Goal: Task Accomplishment & Management: Complete application form

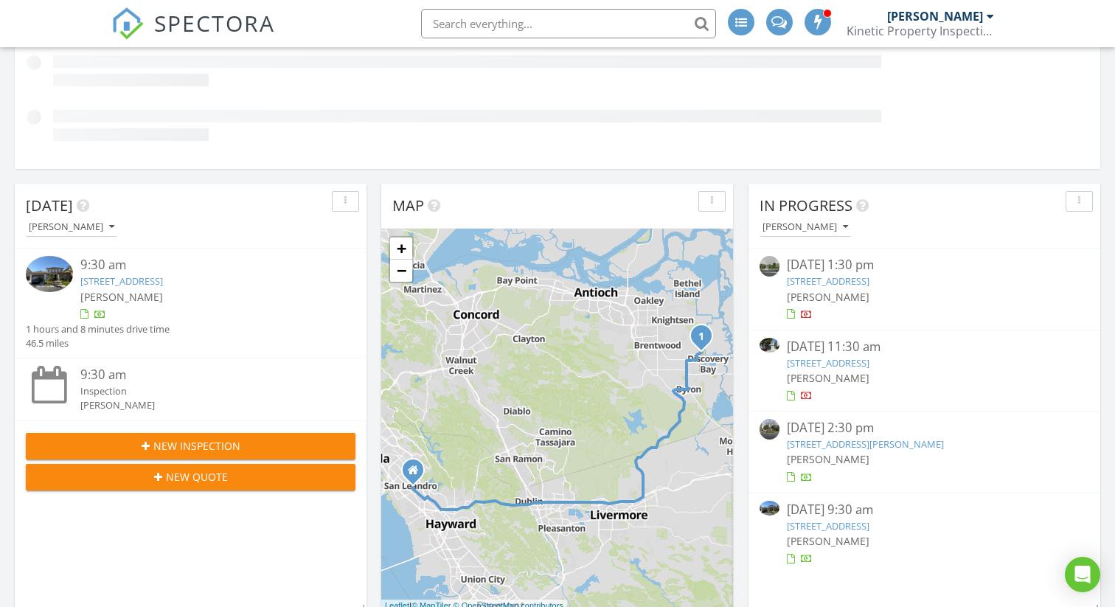
scroll to position [285, 0]
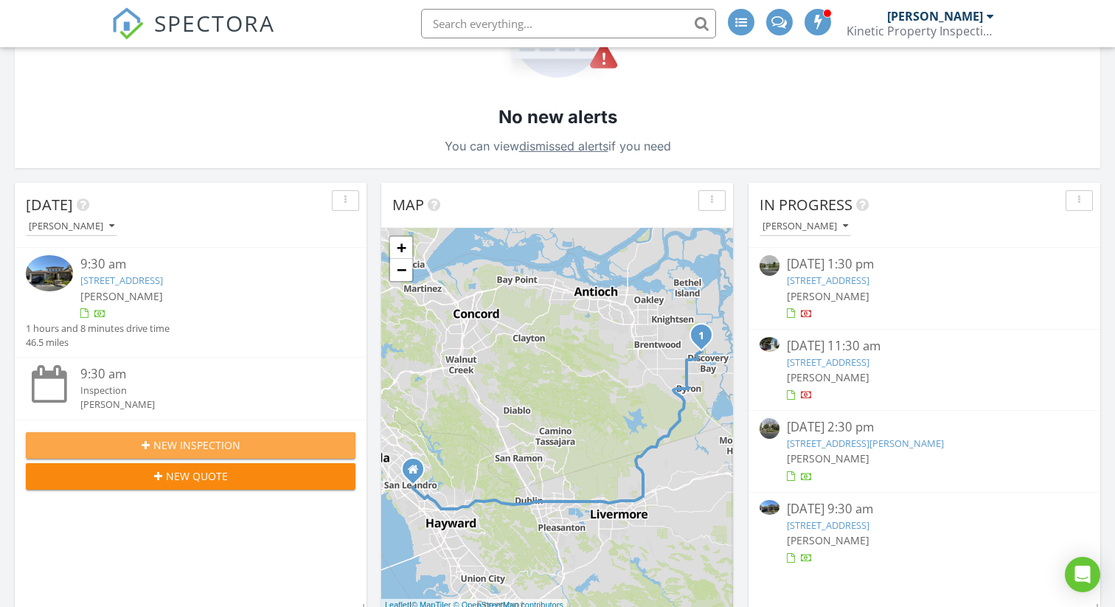
click at [192, 439] on span "New Inspection" at bounding box center [196, 444] width 87 height 15
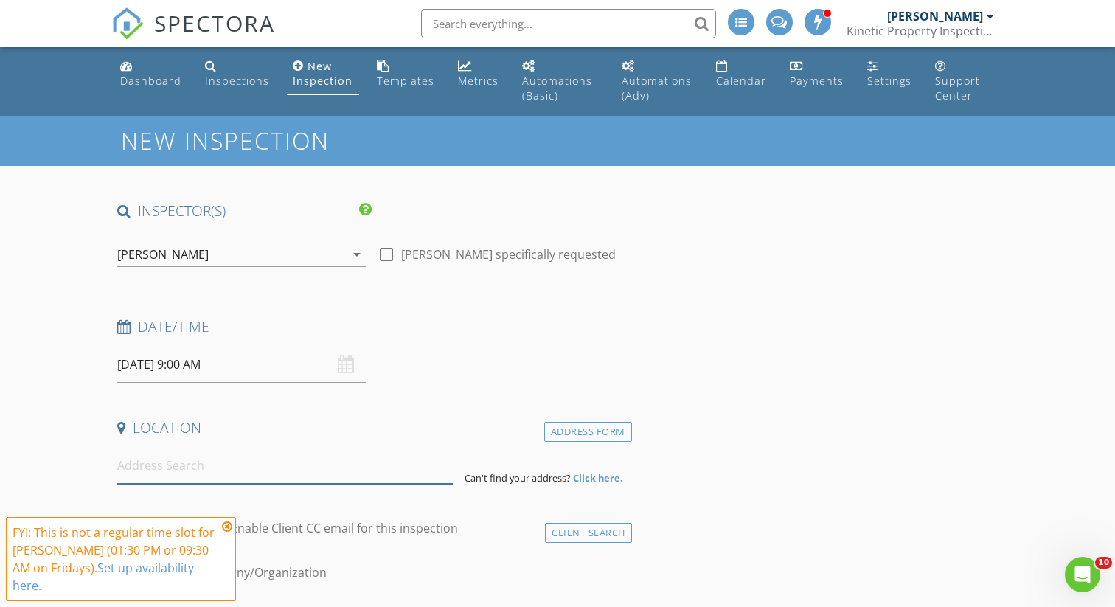
click at [204, 464] on input at bounding box center [284, 466] width 335 height 36
click at [193, 470] on input at bounding box center [284, 466] width 335 height 36
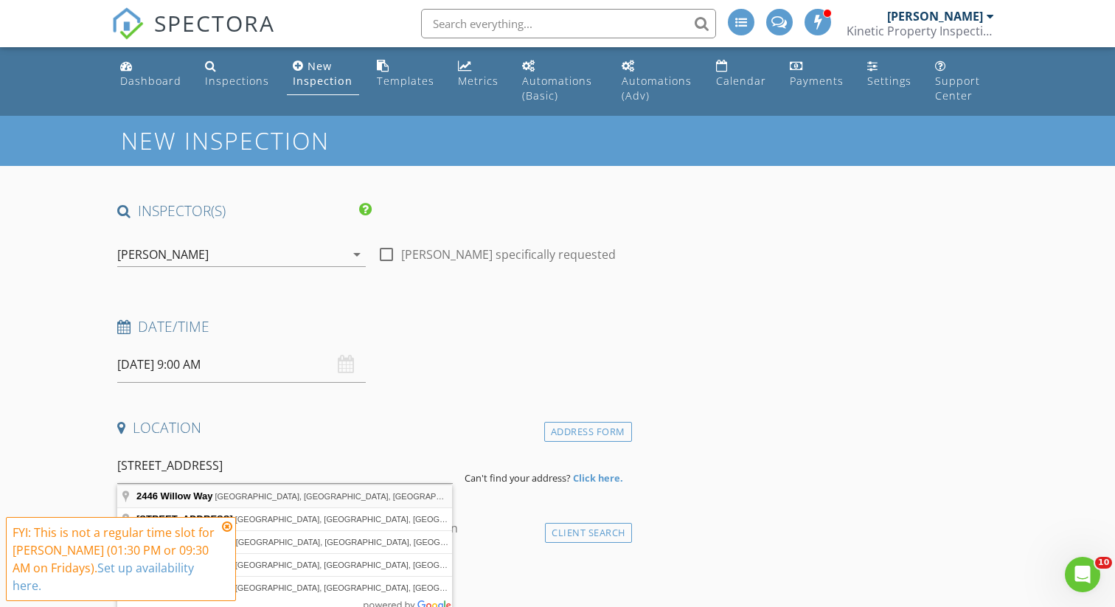
type input "2446 Willow Way, San Mateo, CA, USA"
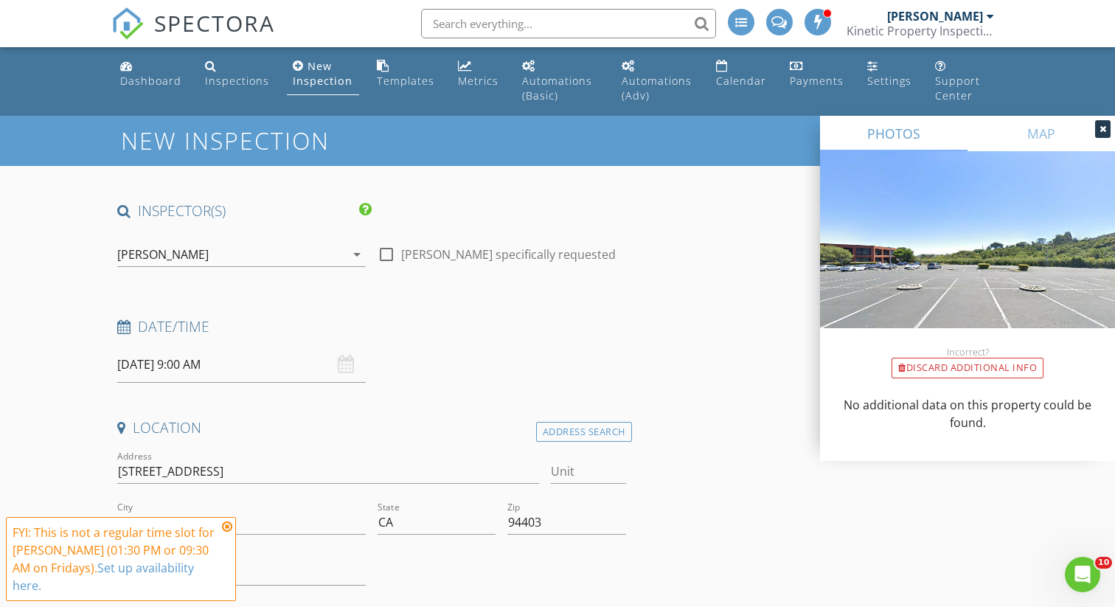
click at [226, 527] on icon at bounding box center [227, 527] width 10 height 12
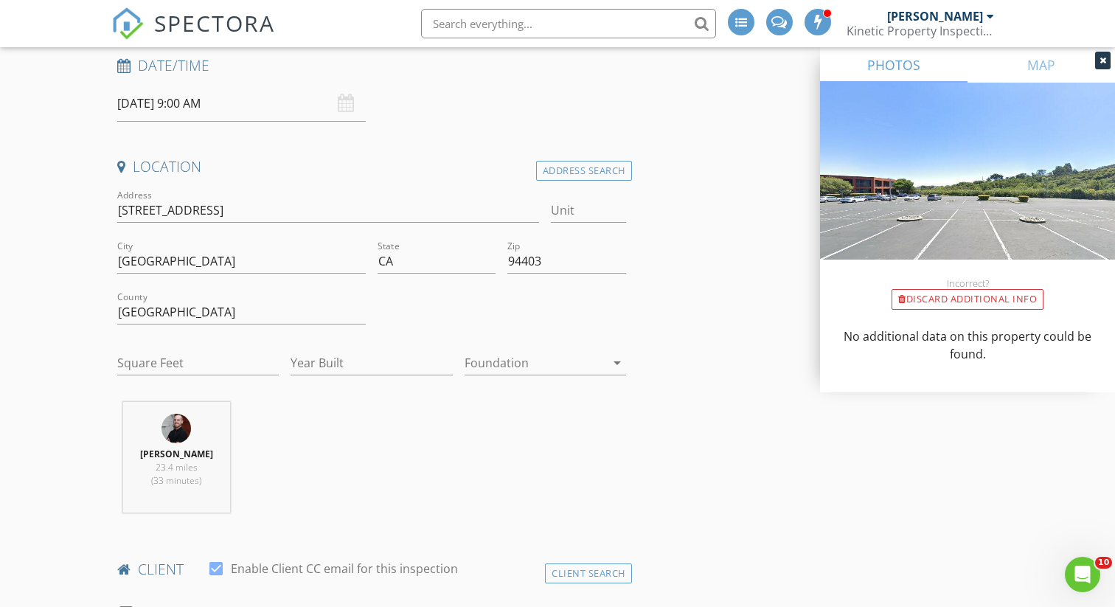
scroll to position [264, 0]
click at [168, 362] on input "Square Feet" at bounding box center [197, 360] width 161 height 24
type input "2100"
click at [334, 349] on input "Year Built" at bounding box center [370, 360] width 161 height 24
type input "2025"
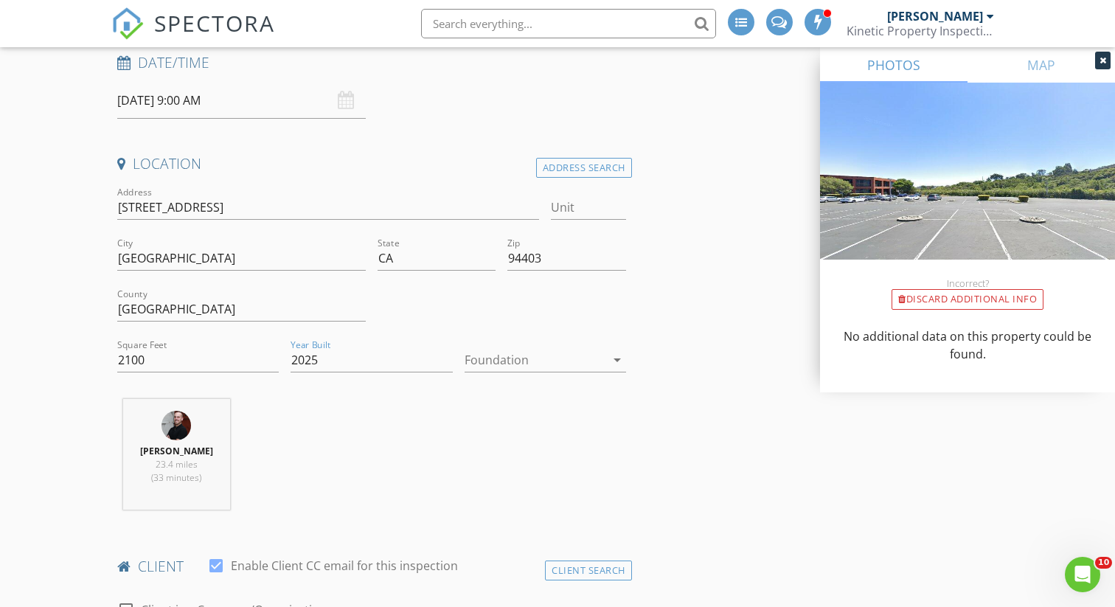
click at [577, 367] on div at bounding box center [534, 360] width 141 height 24
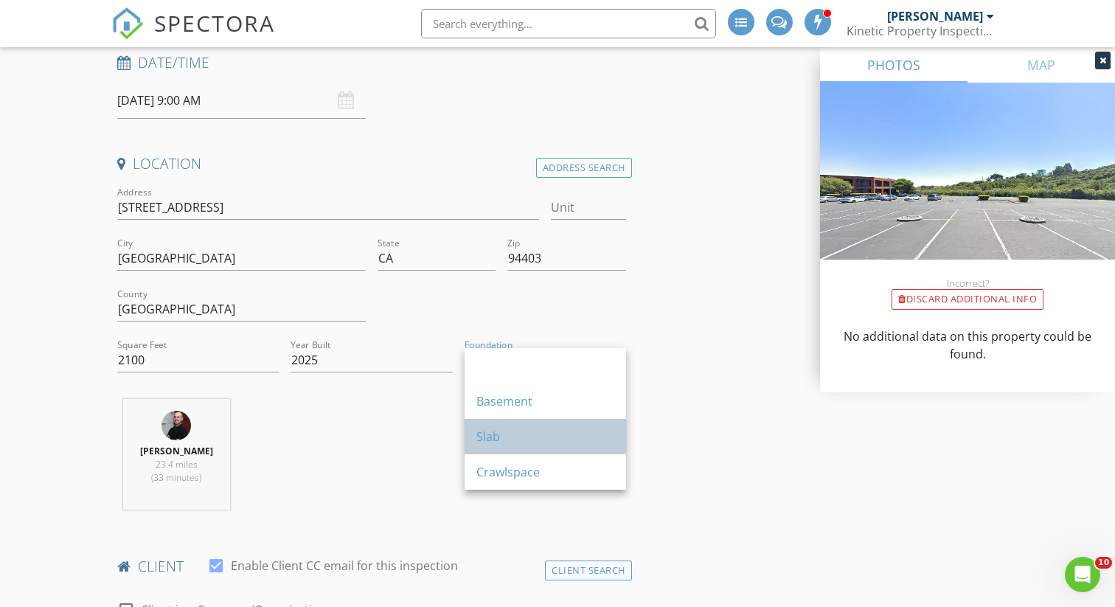
click at [560, 442] on div "Slab" at bounding box center [545, 437] width 138 height 18
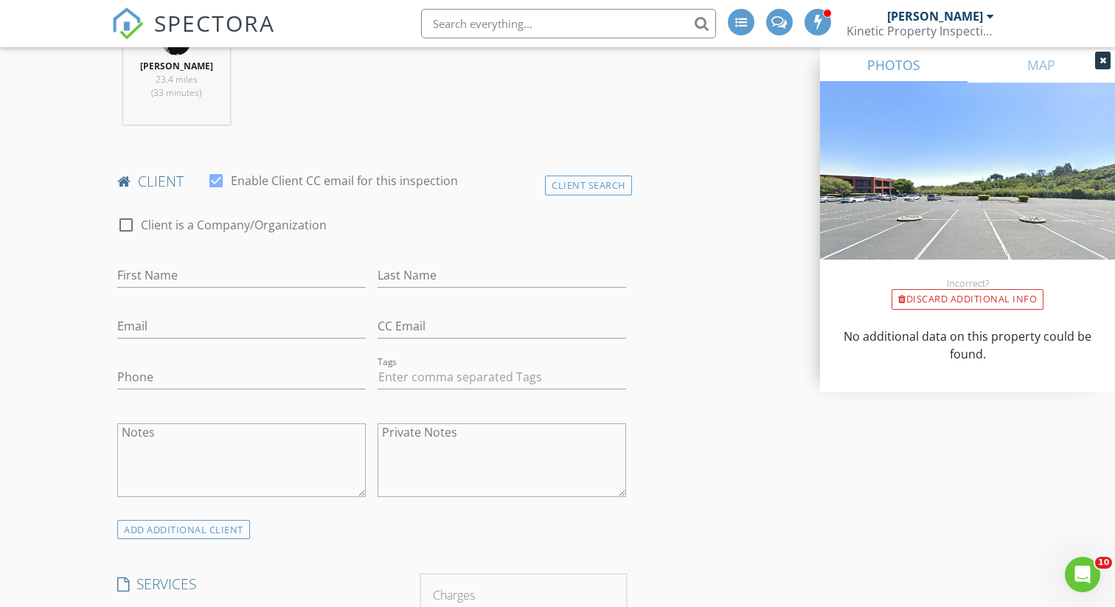
scroll to position [608, 0]
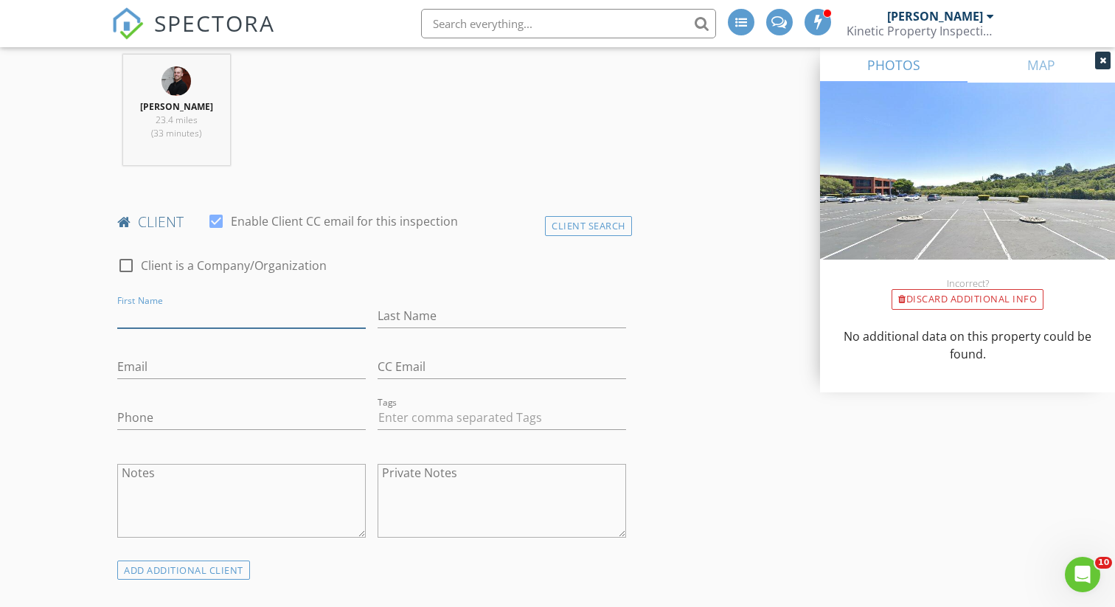
click at [276, 316] on input "First Name" at bounding box center [241, 316] width 248 height 24
type input "Wei"
type input "Chen"
click at [182, 373] on input "Email" at bounding box center [241, 367] width 248 height 24
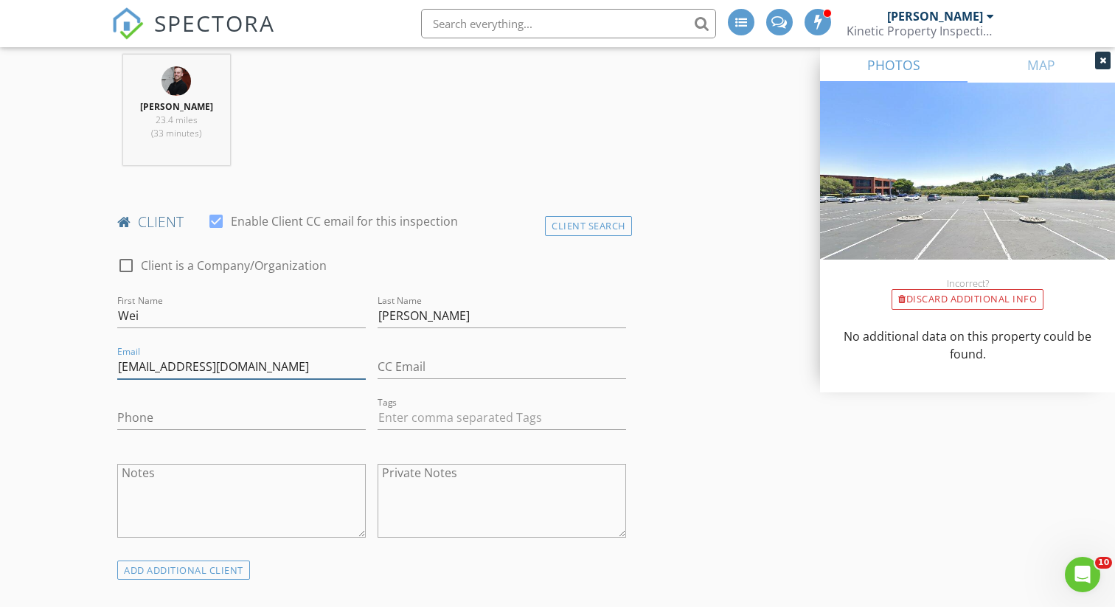
type input "wchen.sf@gmail.com"
click at [387, 373] on input "CC Email" at bounding box center [501, 367] width 248 height 24
type input "wchen.sf@gmail.com"
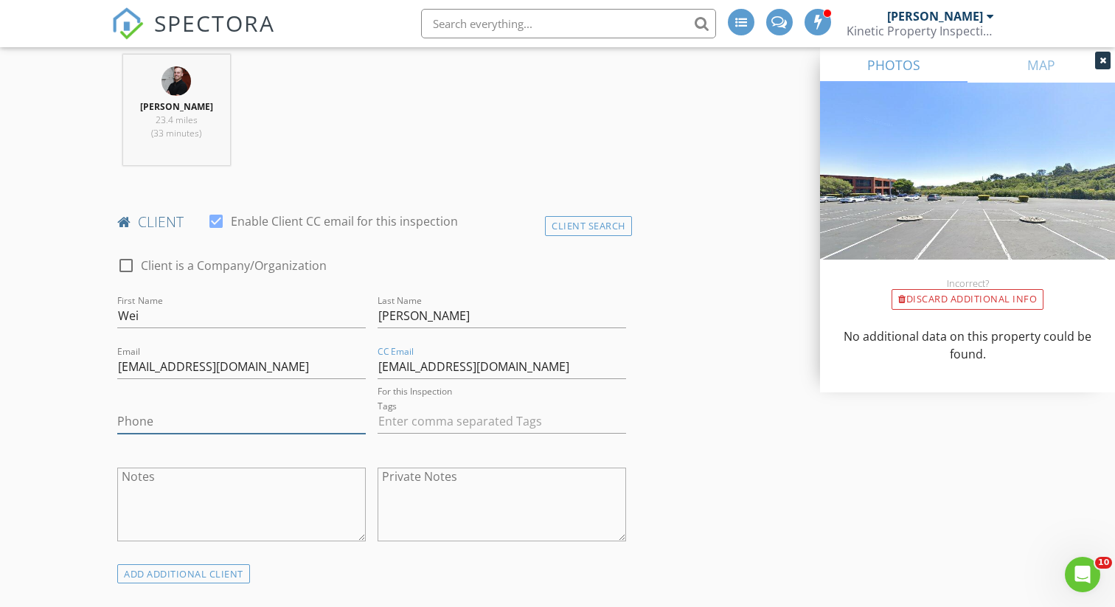
click at [187, 423] on input "Phone" at bounding box center [241, 421] width 248 height 24
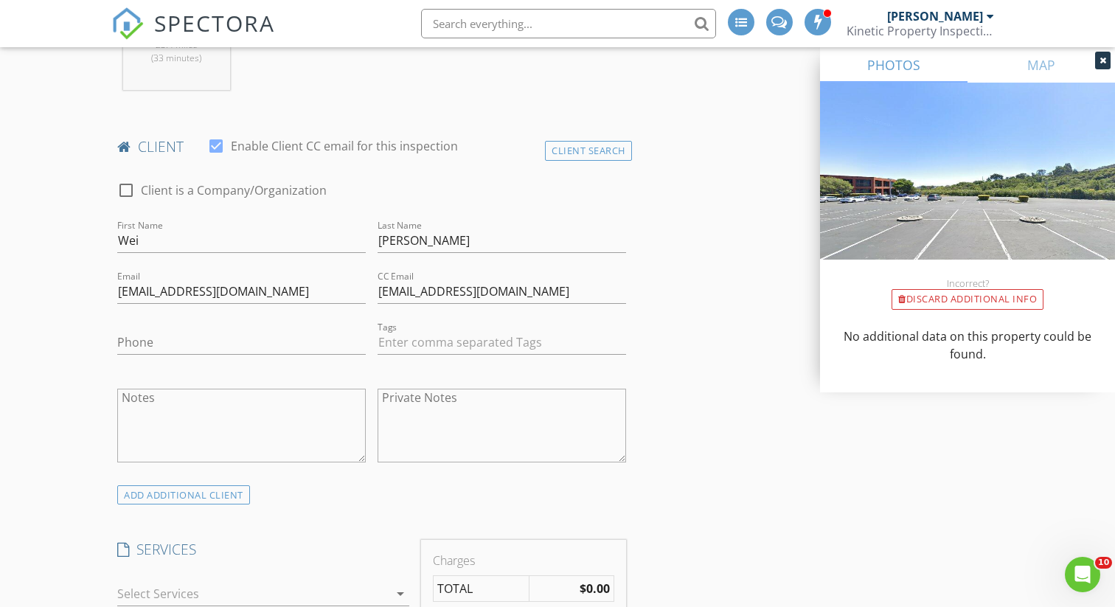
scroll to position [684, 0]
click at [286, 341] on input "Phone" at bounding box center [241, 342] width 248 height 24
type input "425-806-5172"
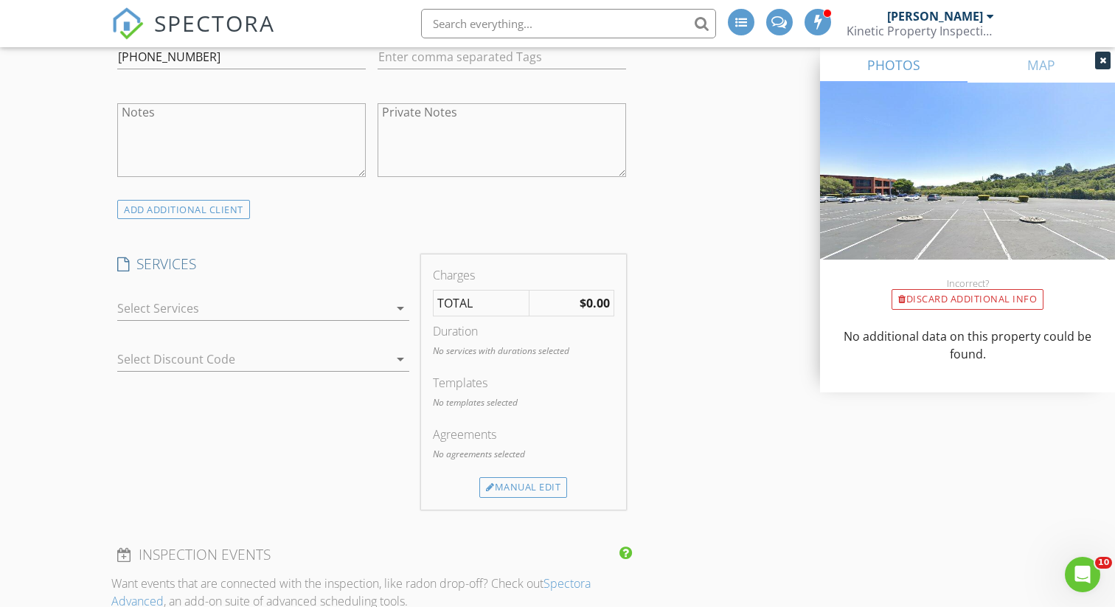
scroll to position [982, 0]
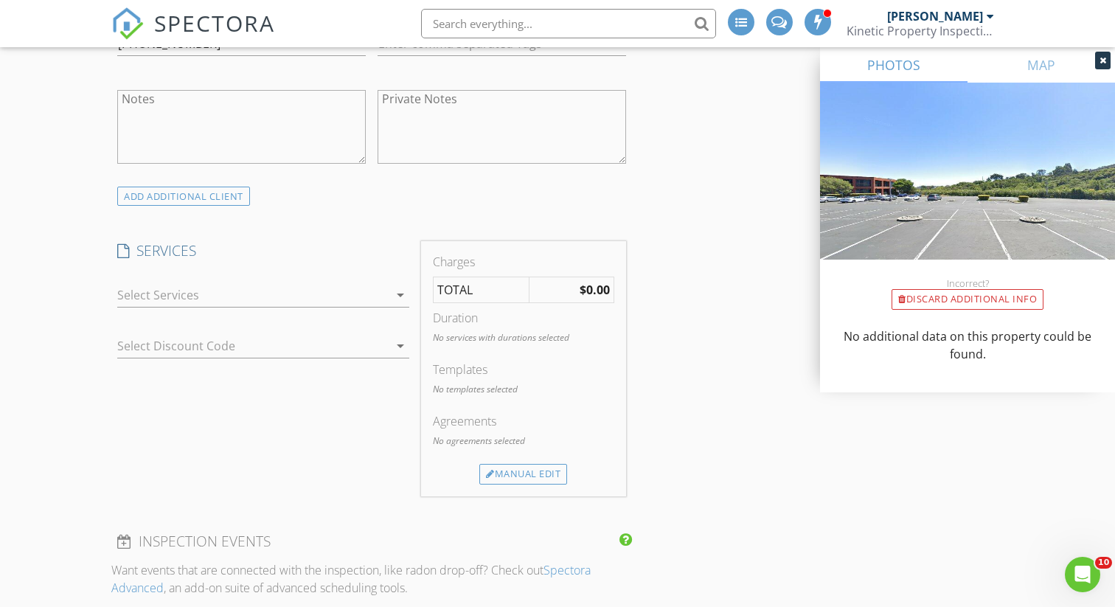
click at [396, 296] on icon "arrow_drop_down" at bounding box center [400, 295] width 18 height 18
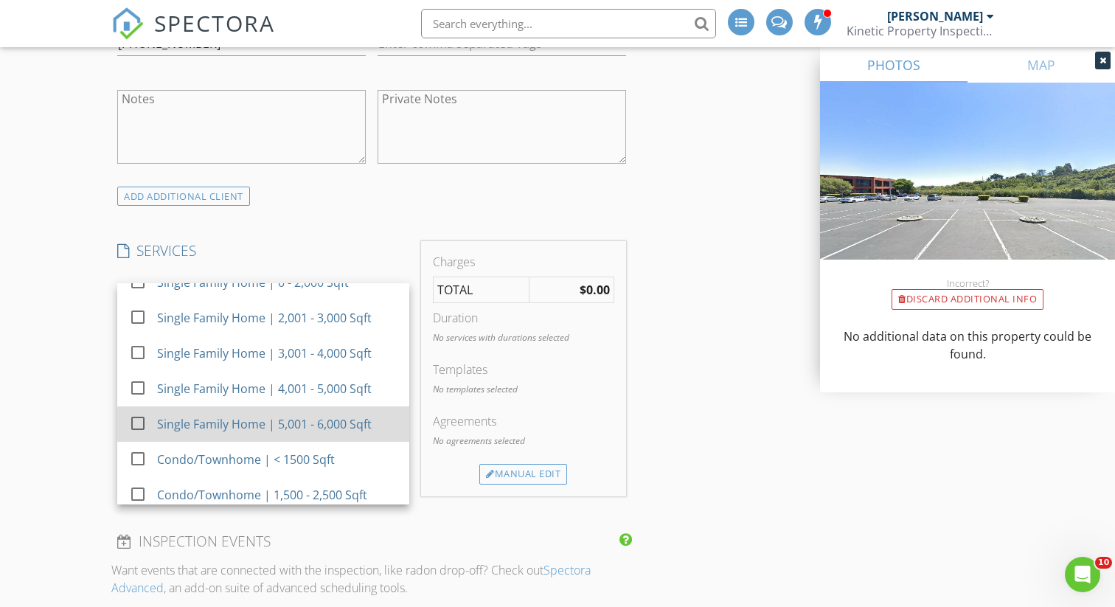
scroll to position [27, 0]
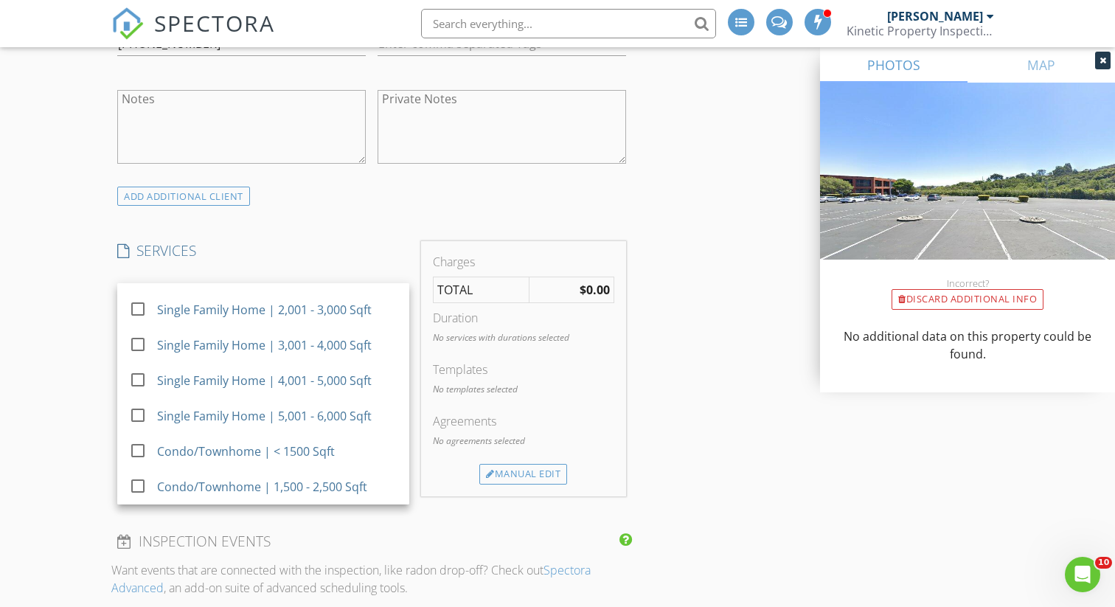
click at [781, 369] on div "INSPECTOR(S) check_box Timothy Harris PRIMARY Timothy Harris arrow_drop_down ch…" at bounding box center [557, 579] width 892 height 2721
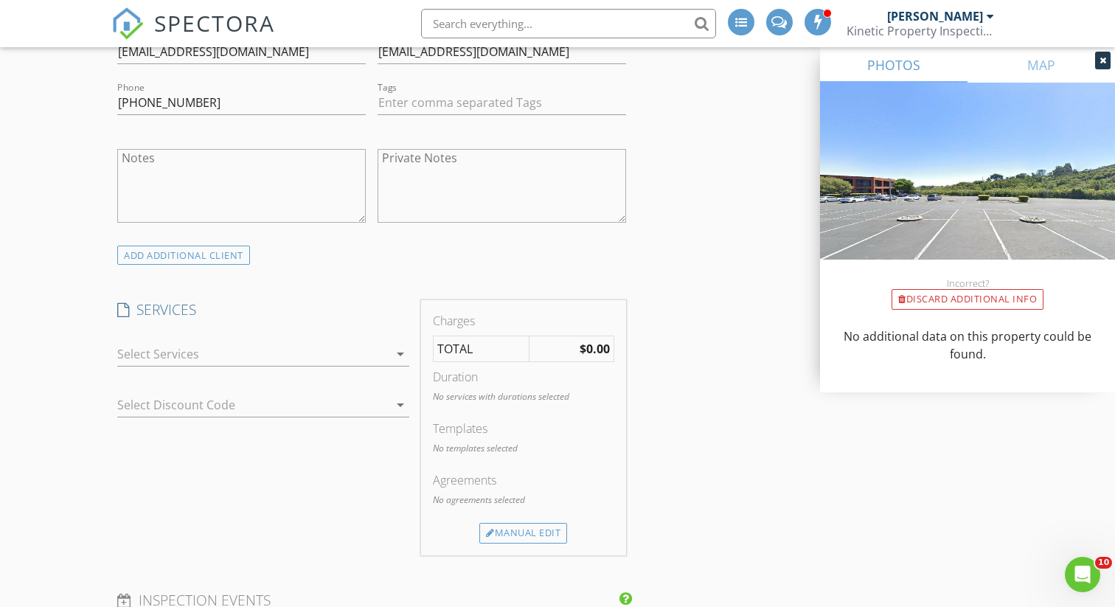
scroll to position [953, 0]
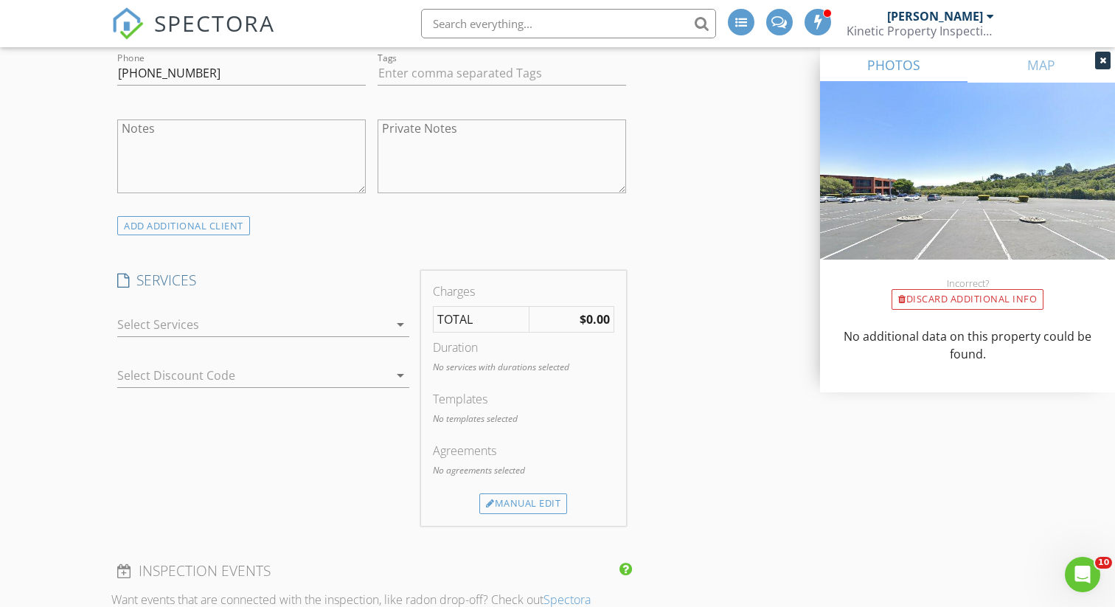
click at [401, 318] on icon "arrow_drop_down" at bounding box center [400, 325] width 18 height 18
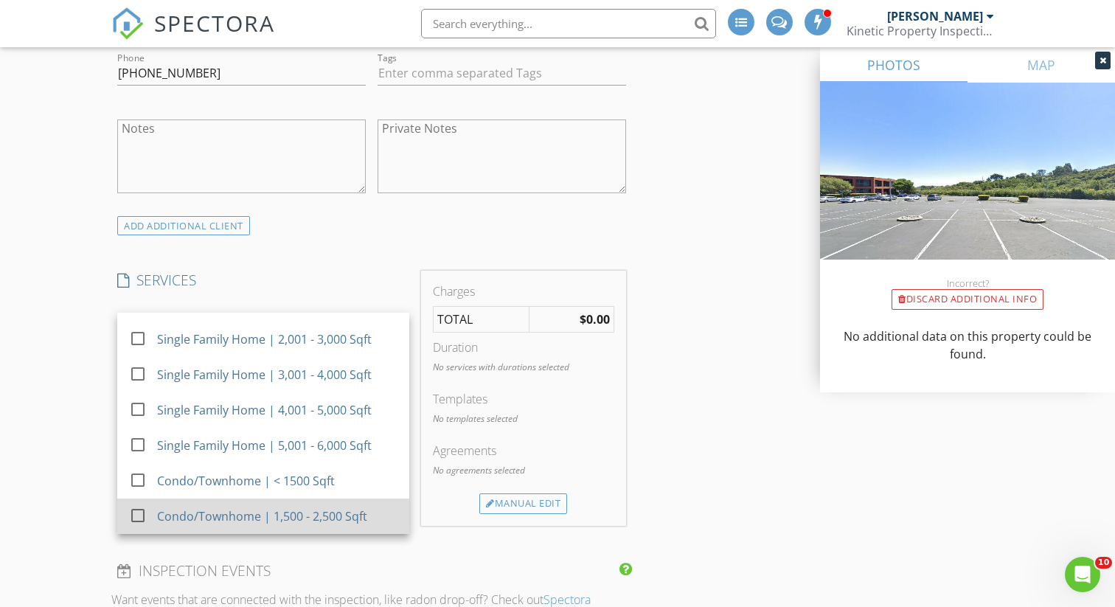
click at [322, 522] on div "Condo/Townhome | 1,500 - 2,500 Sqft" at bounding box center [263, 516] width 210 height 18
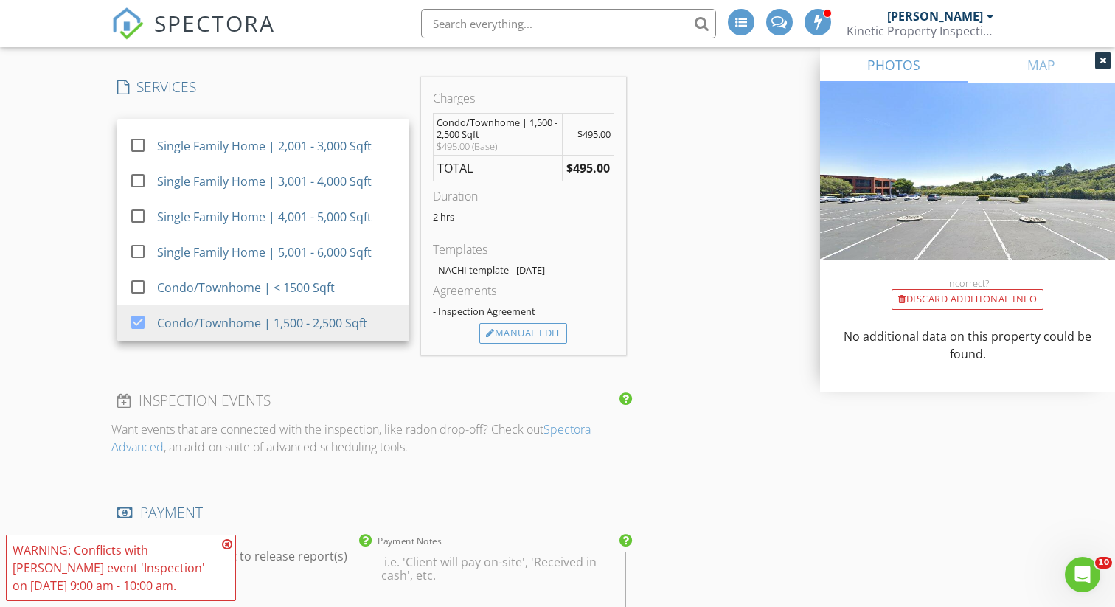
scroll to position [1149, 0]
click at [334, 372] on div "INSPECTOR(S) check_box Timothy Harris PRIMARY Timothy Harris arrow_drop_down ch…" at bounding box center [371, 381] width 521 height 2657
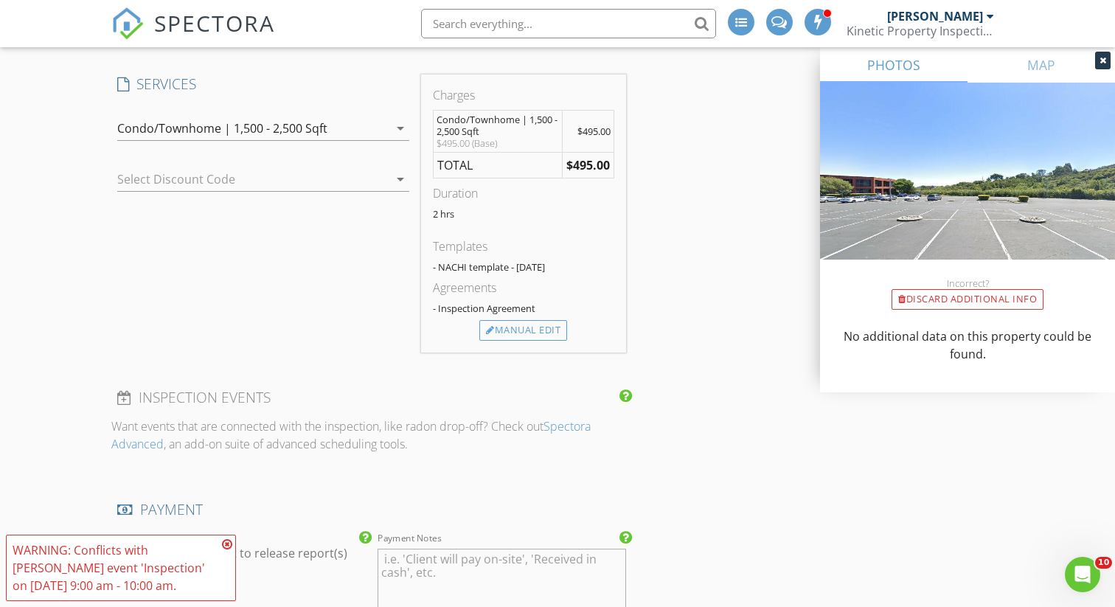
click at [398, 173] on icon "arrow_drop_down" at bounding box center [400, 179] width 18 height 18
click at [398, 173] on div "No data available" at bounding box center [263, 184] width 292 height 35
click at [383, 156] on div "check_box_outline_blank Single Family Home | 0 - 2,000 Sqft check_box_outline_b…" at bounding box center [263, 156] width 304 height 102
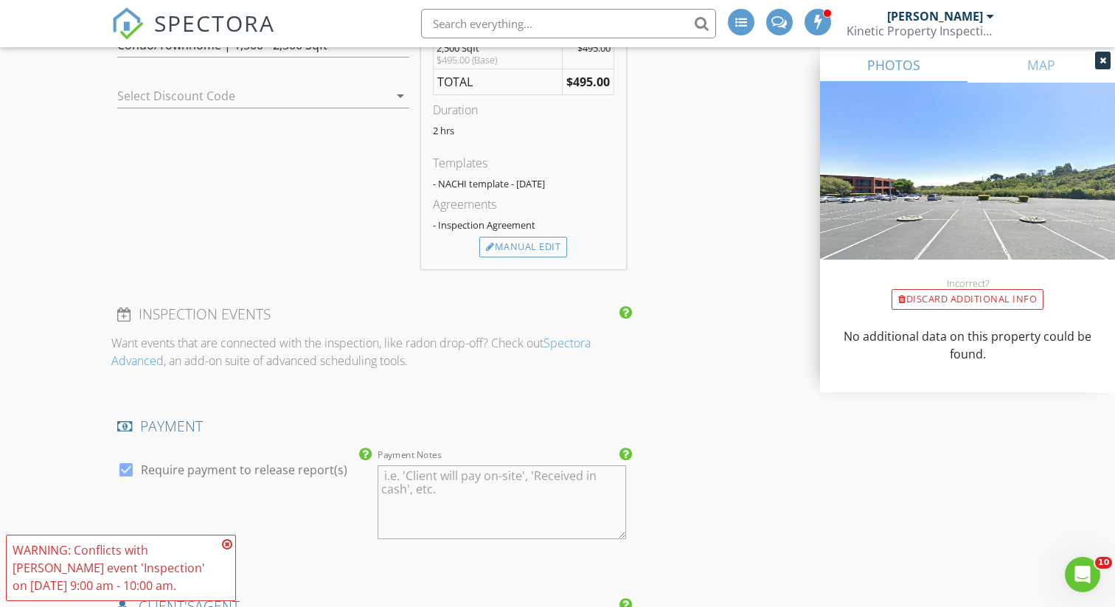
scroll to position [1270, 0]
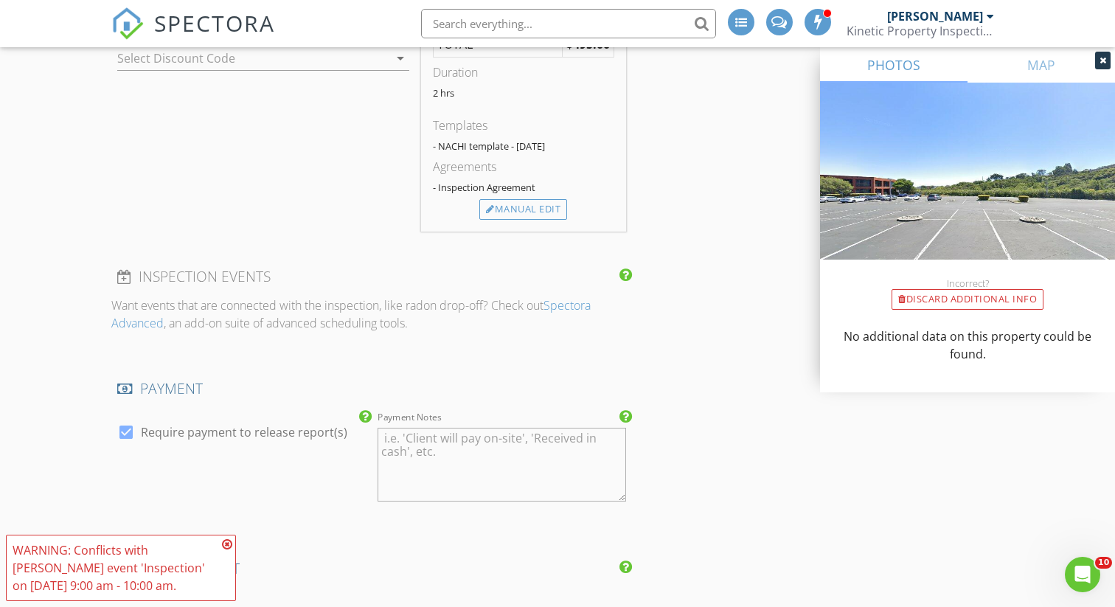
click at [220, 359] on div "INSPECTOR(S) check_box Timothy Harris PRIMARY Timothy Harris arrow_drop_down ch…" at bounding box center [371, 260] width 521 height 2657
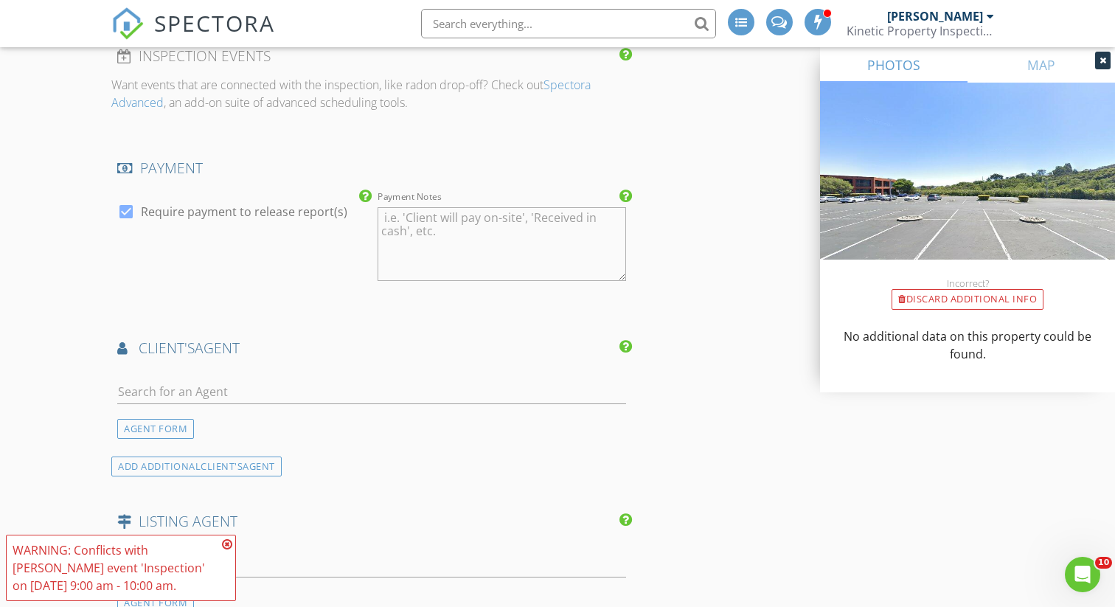
scroll to position [1491, 0]
click at [226, 542] on icon at bounding box center [227, 544] width 10 height 12
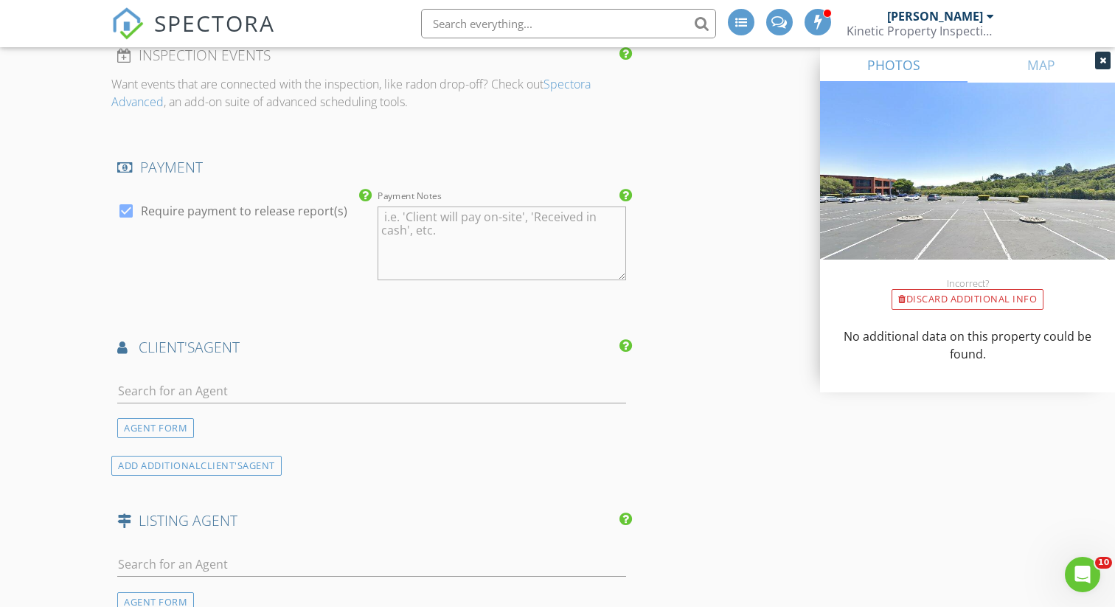
click at [330, 293] on div "check_box Require payment to release report(s)" at bounding box center [241, 244] width 260 height 115
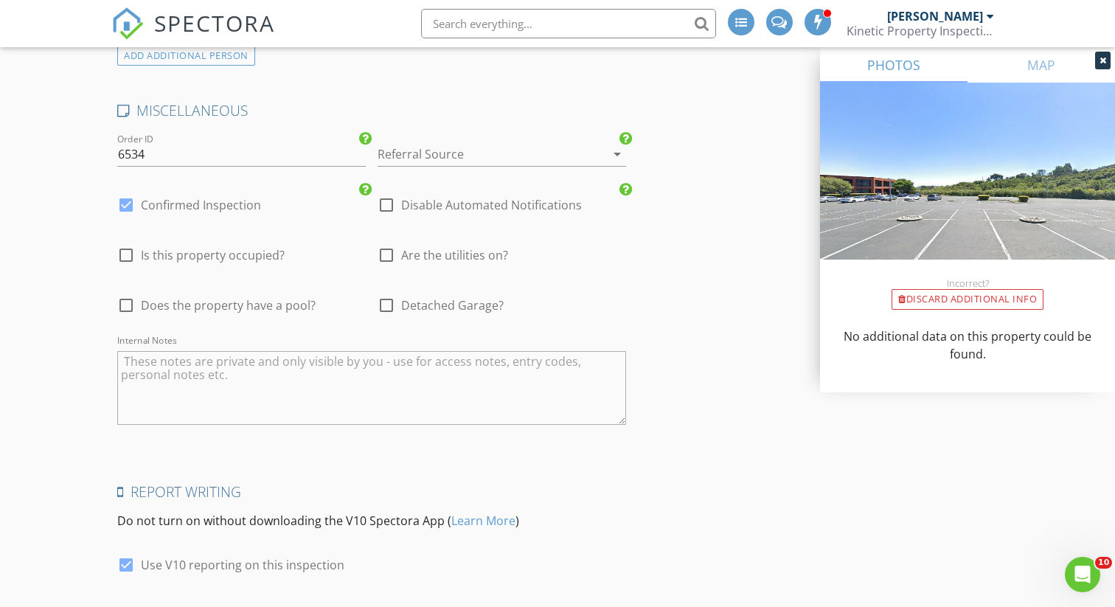
scroll to position [2138, 0]
click at [615, 156] on icon "arrow_drop_down" at bounding box center [617, 156] width 18 height 18
click at [613, 154] on icon "arrow_drop_down" at bounding box center [617, 156] width 18 height 18
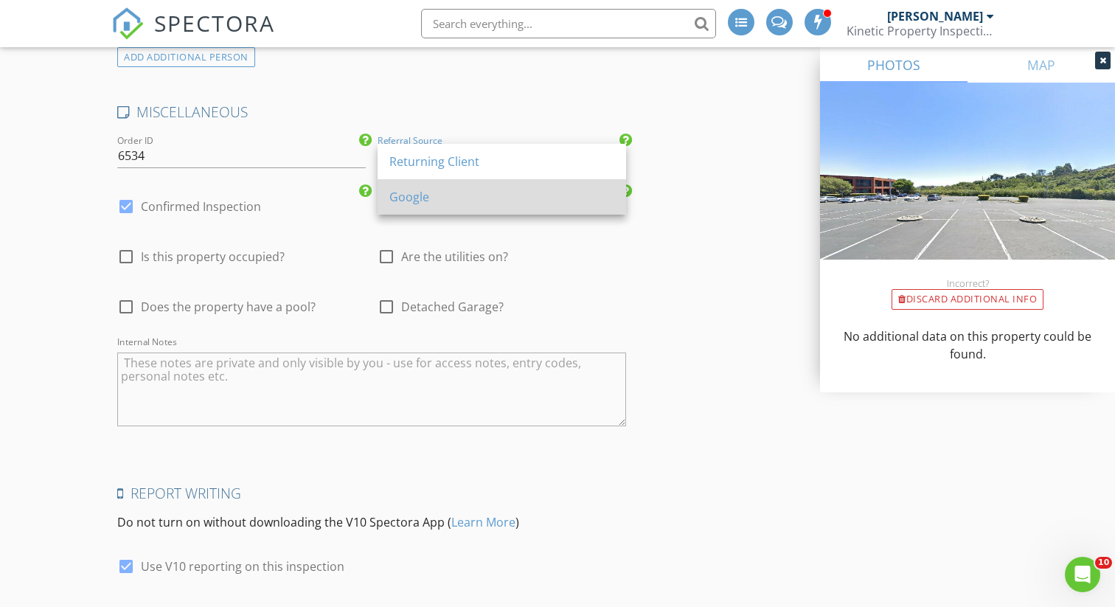
click at [545, 206] on div "Google" at bounding box center [501, 196] width 225 height 35
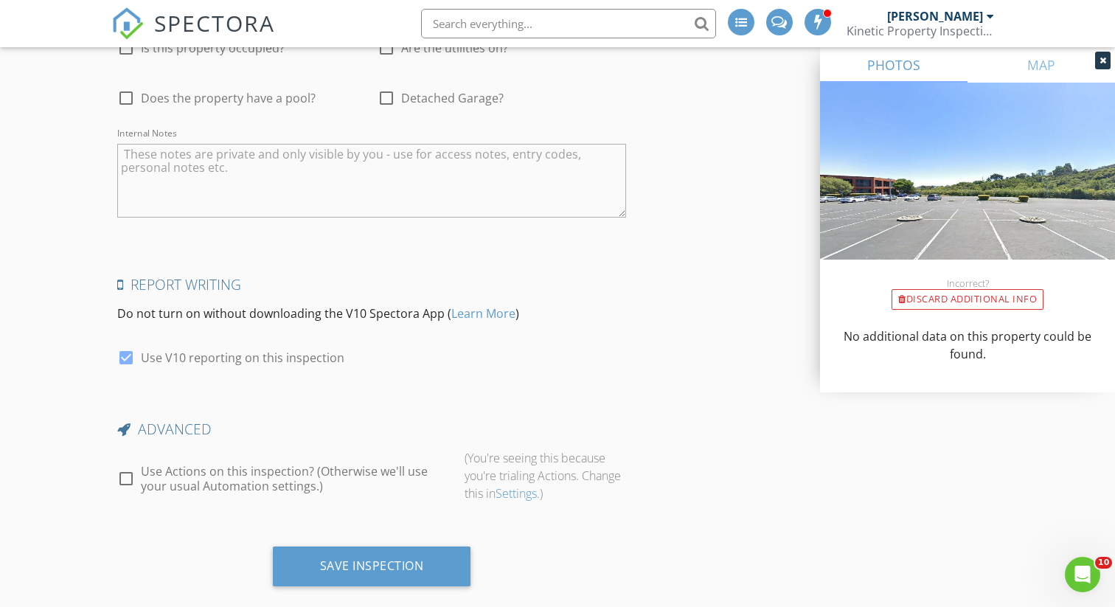
scroll to position [2373, 0]
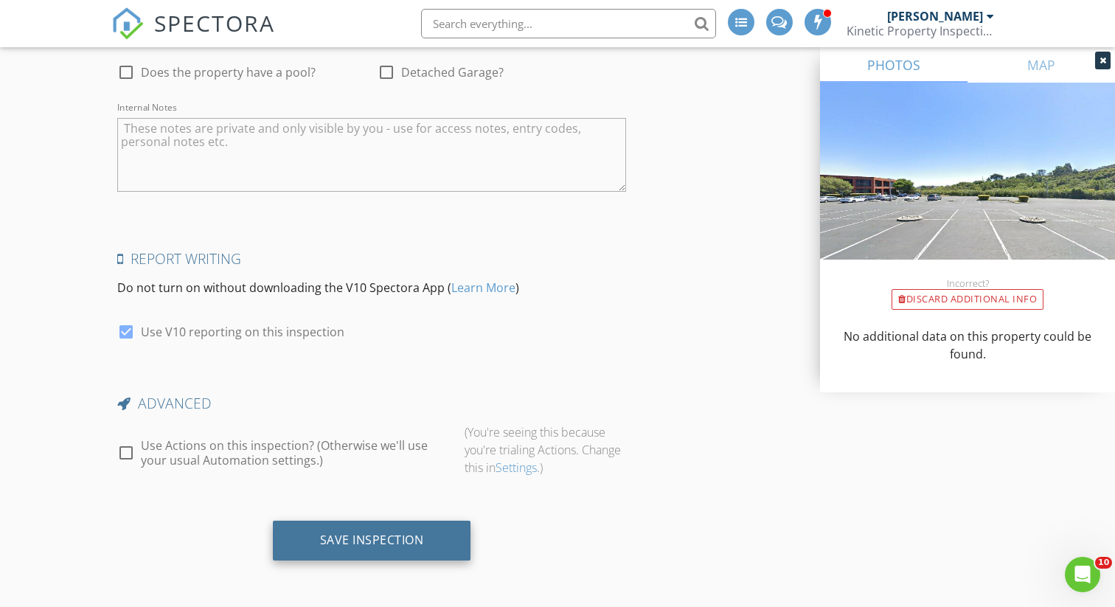
click at [401, 554] on div "Save Inspection" at bounding box center [372, 541] width 198 height 40
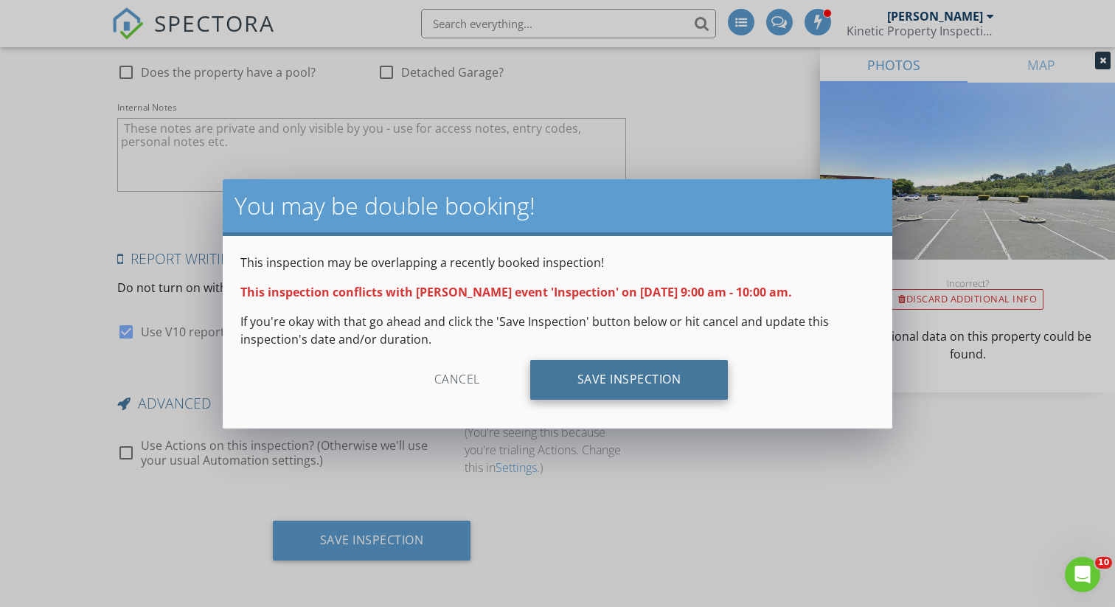
click at [629, 379] on div "Save Inspection" at bounding box center [629, 380] width 198 height 40
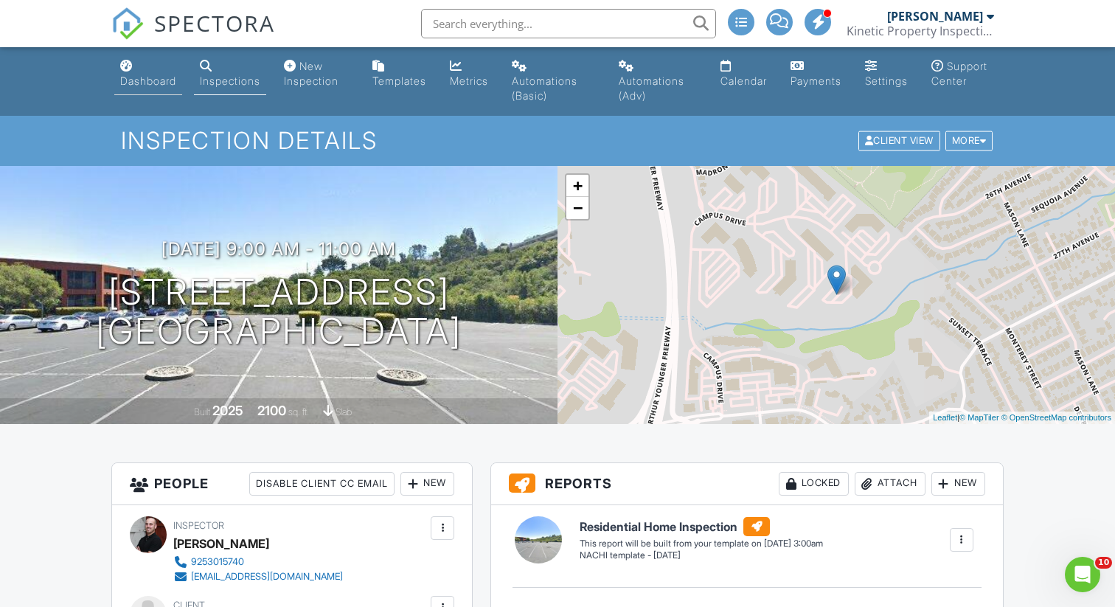
click at [133, 82] on div "Dashboard" at bounding box center [148, 80] width 56 height 13
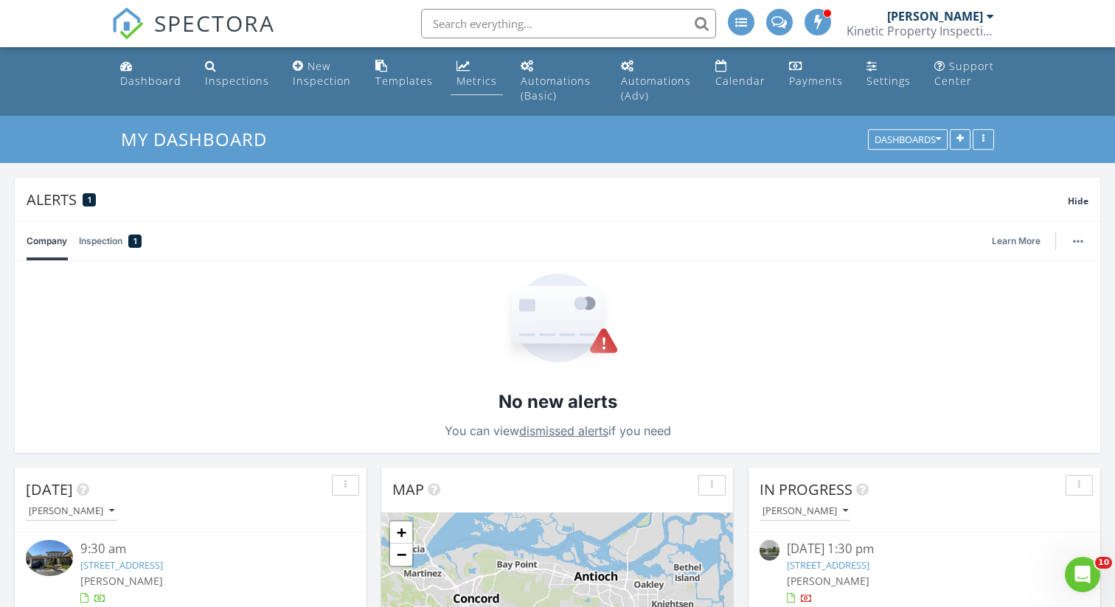
click at [468, 77] on div "Metrics" at bounding box center [476, 81] width 41 height 14
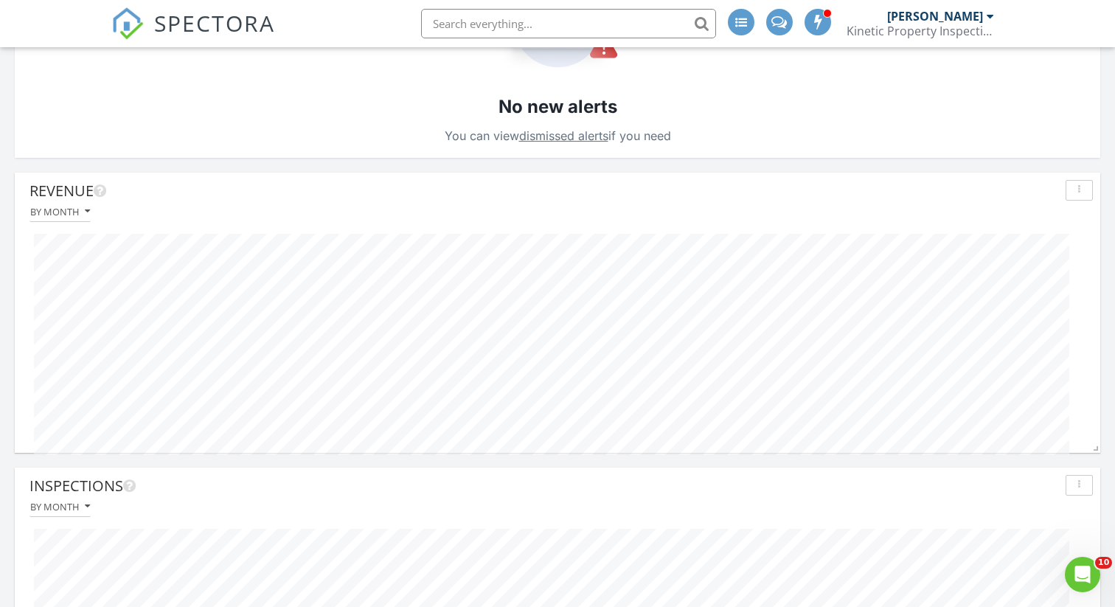
scroll to position [302, 0]
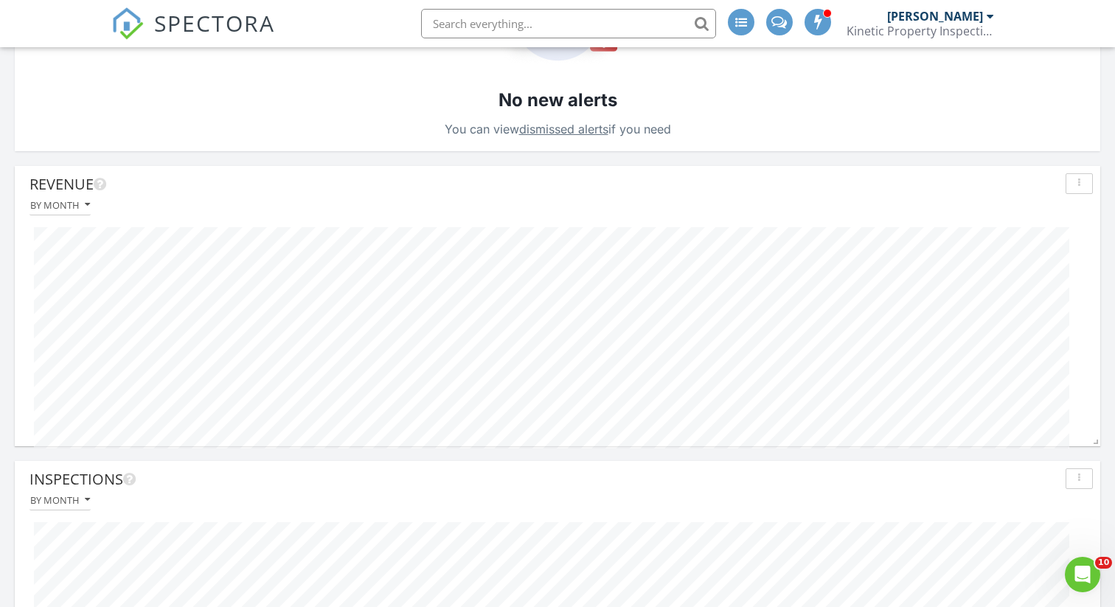
click at [310, 105] on div "No new alerts You can view dismissed alerts if you need" at bounding box center [557, 55] width 1085 height 192
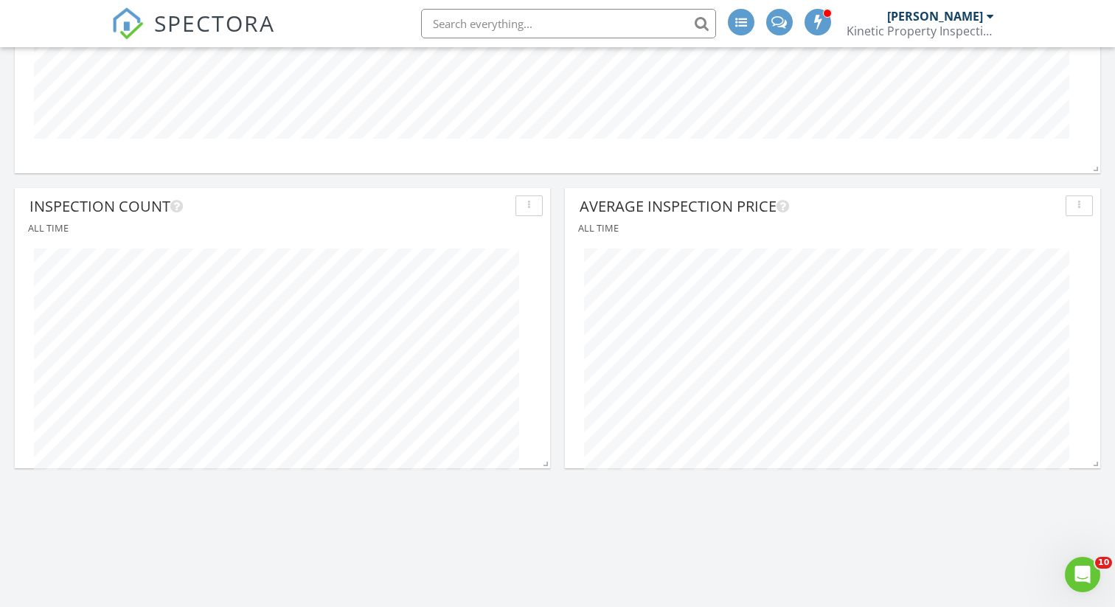
scroll to position [920, 0]
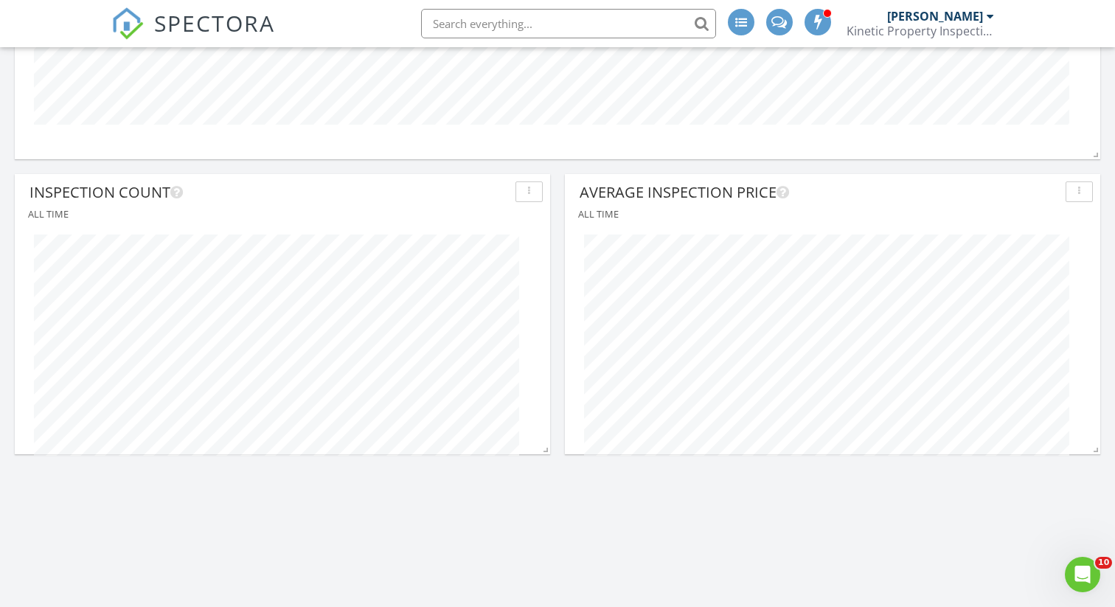
click at [529, 195] on icon "button" at bounding box center [529, 192] width 2 height 10
click at [448, 215] on div "All time" at bounding box center [282, 212] width 521 height 19
